Goal: Task Accomplishment & Management: Use online tool/utility

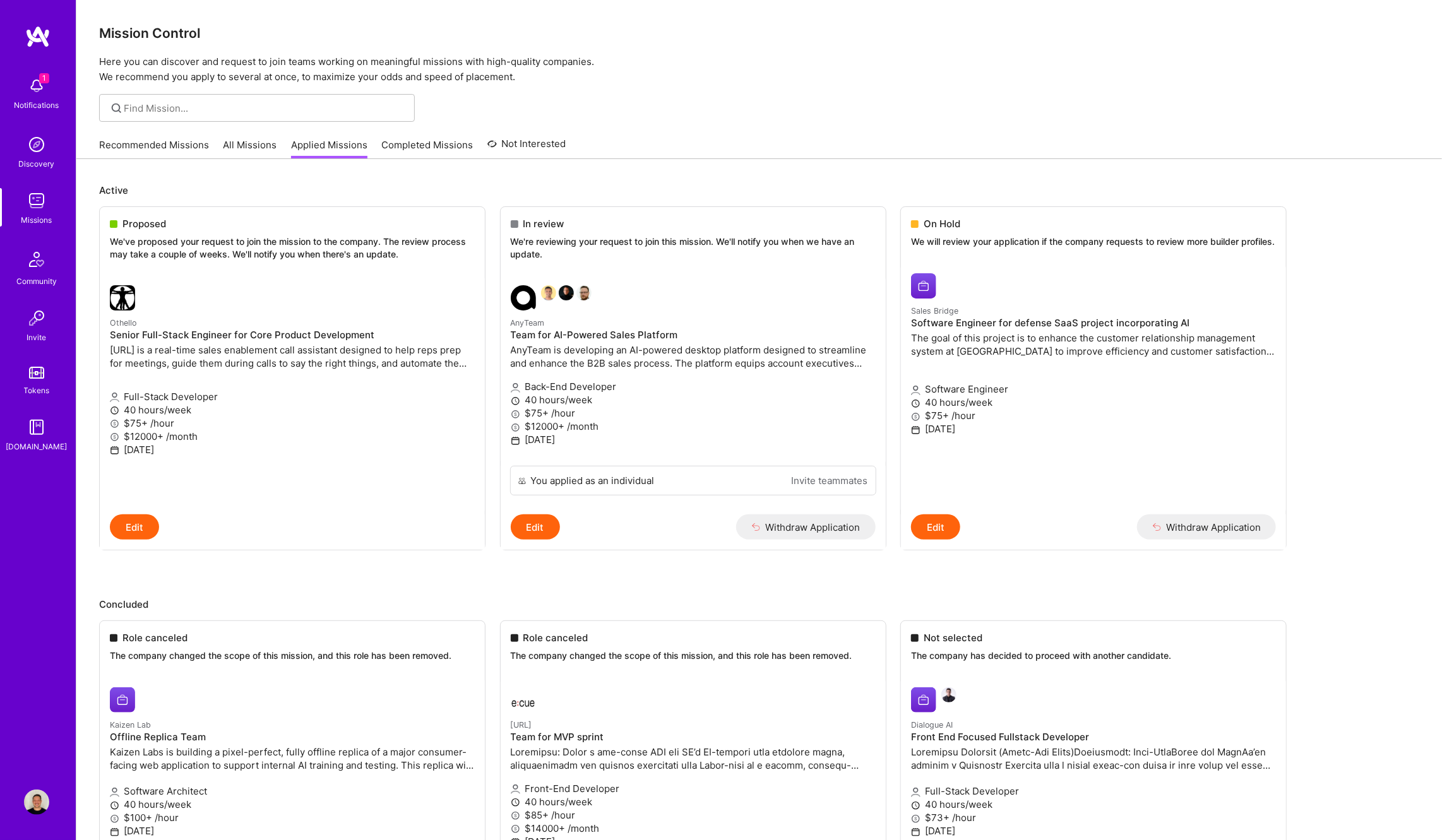
click at [45, 95] on img at bounding box center [36, 85] width 25 height 25
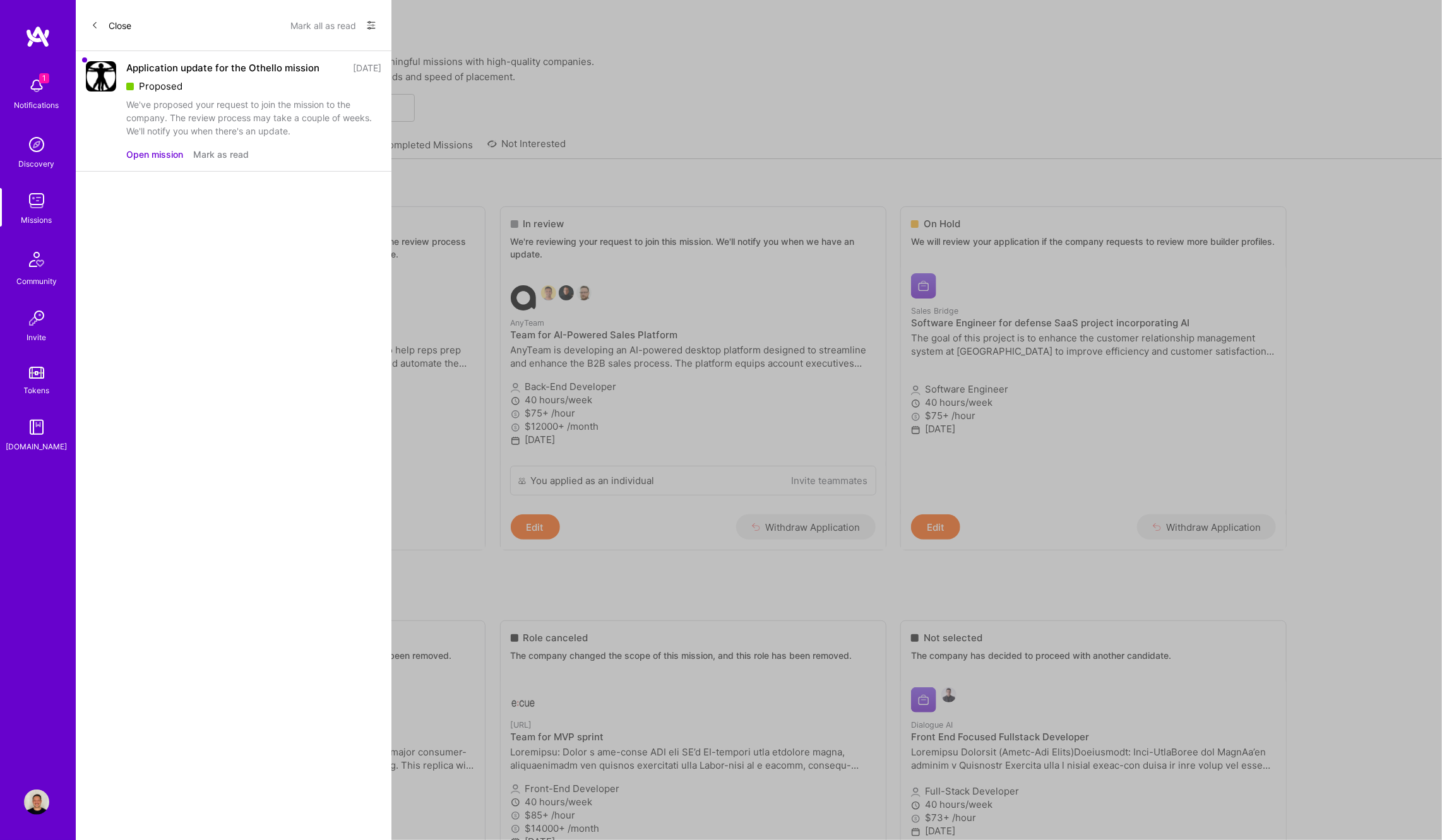
click at [222, 152] on button "Mark as read" at bounding box center [220, 154] width 55 height 13
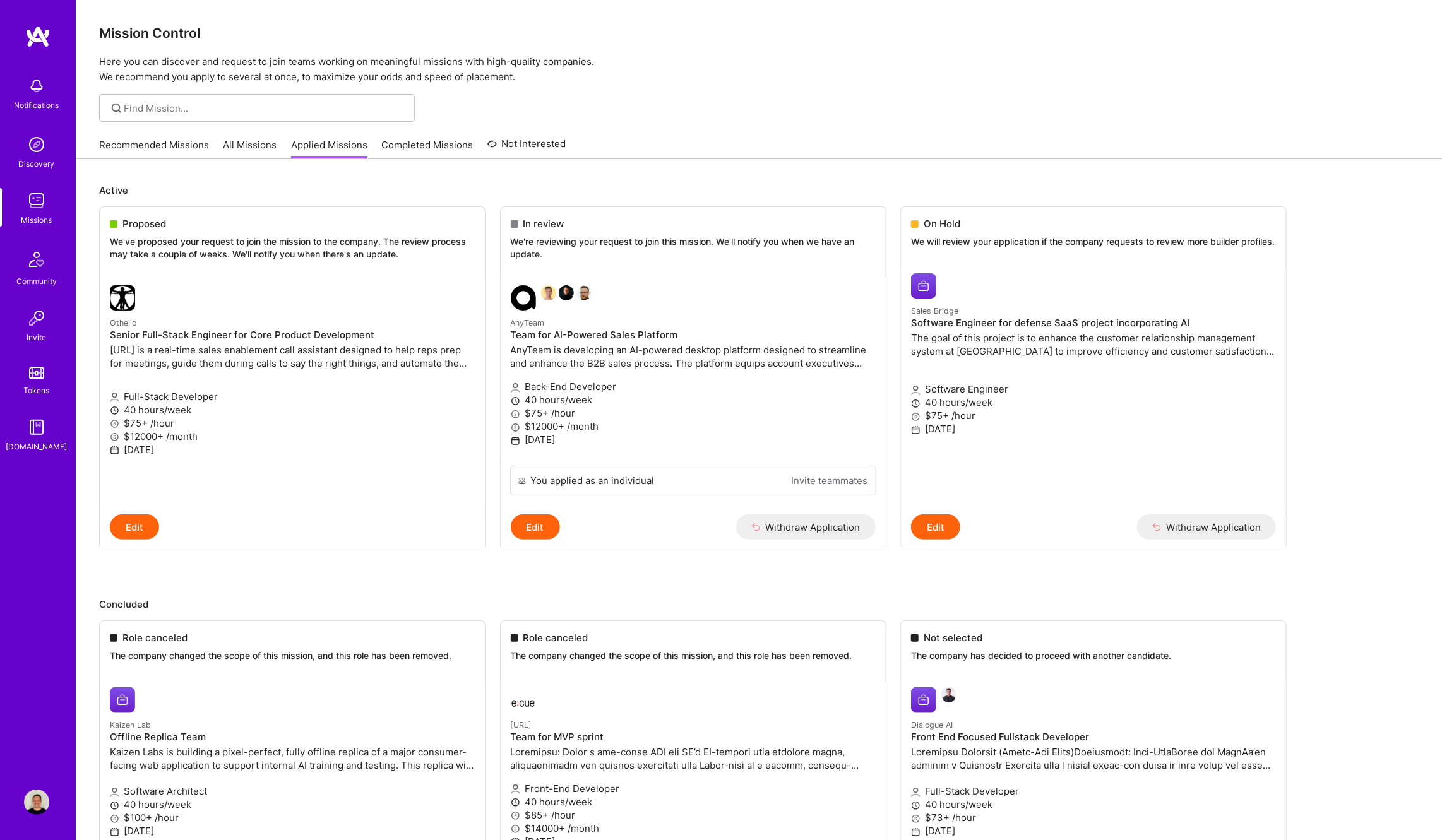
click at [38, 205] on img at bounding box center [36, 200] width 25 height 25
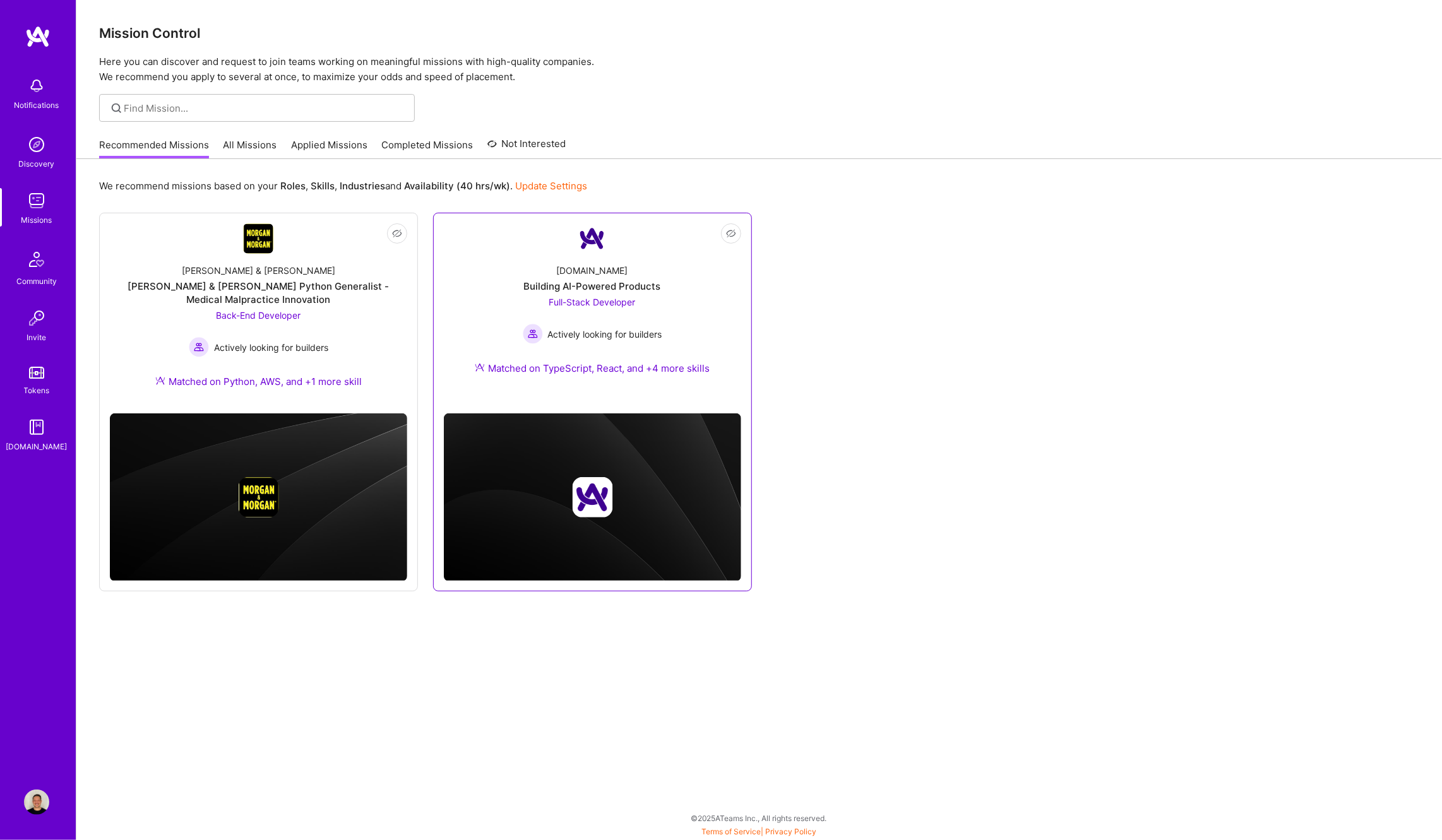
click at [591, 291] on div "Building AI-Powered Products" at bounding box center [592, 286] width 137 height 13
